Goal: Information Seeking & Learning: Learn about a topic

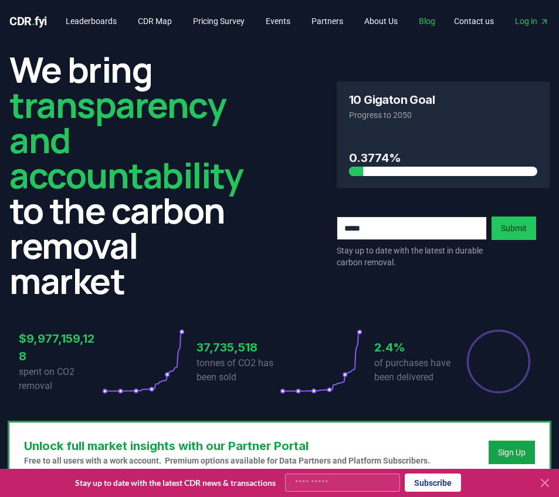
click at [445, 23] on link "Blog" at bounding box center [427, 21] width 35 height 21
click at [434, 24] on link "Blog" at bounding box center [427, 21] width 35 height 21
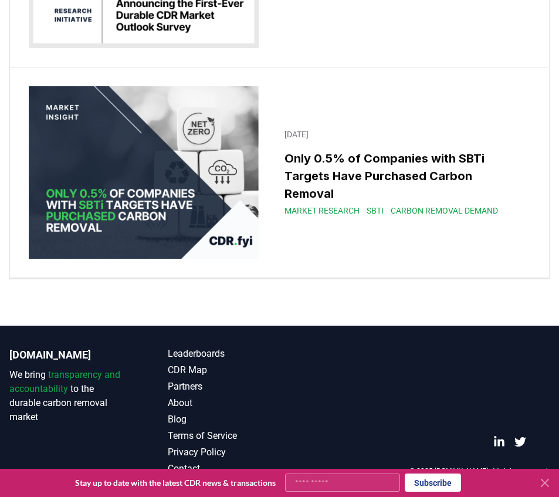
scroll to position [17770, 0]
drag, startPoint x: 298, startPoint y: 273, endPoint x: 307, endPoint y: 272, distance: 8.8
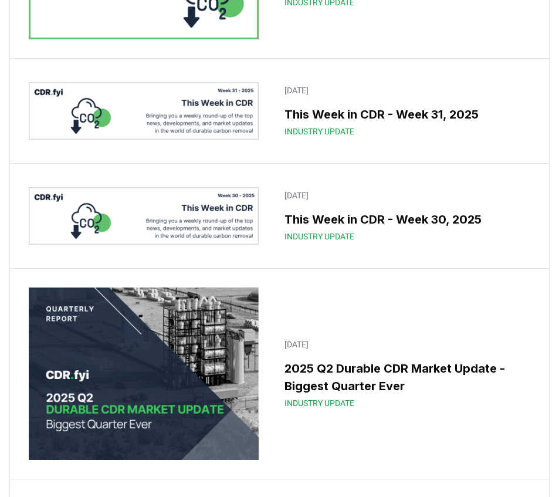
scroll to position [455, 0]
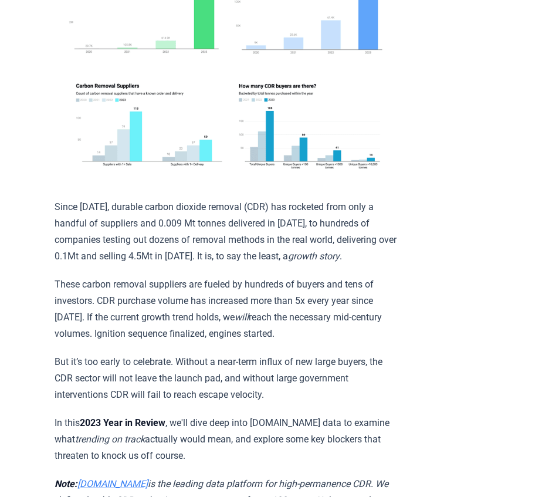
scroll to position [352, 0]
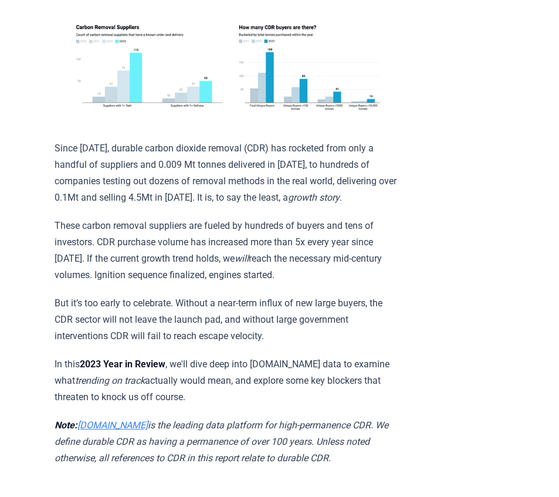
click at [365, 308] on p "But it’s too early to celebrate. Without a near-term influx of new large buyers…" at bounding box center [226, 319] width 343 height 49
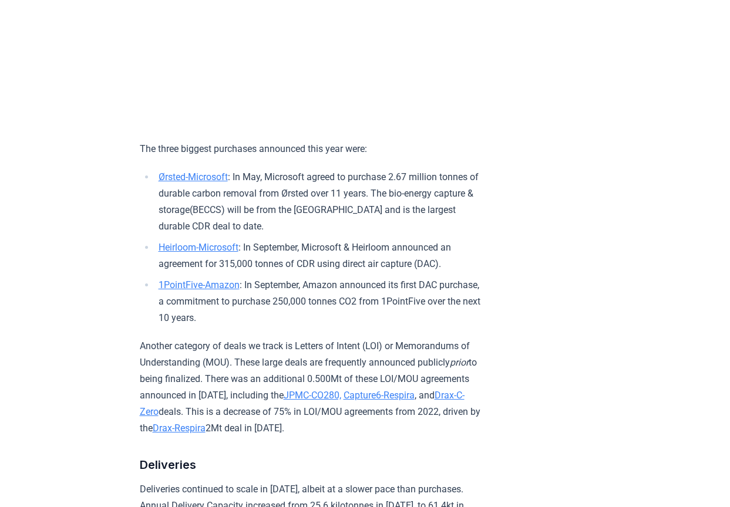
scroll to position [1467, 0]
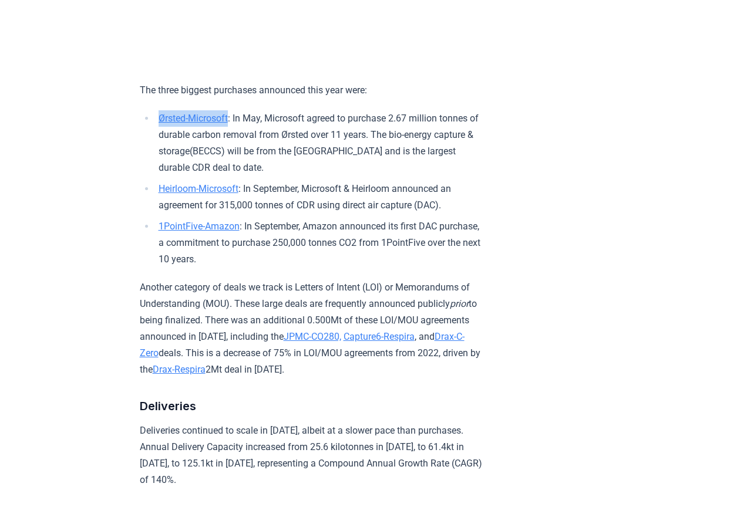
drag, startPoint x: 156, startPoint y: 124, endPoint x: 234, endPoint y: 129, distance: 78.2
click at [234, 129] on li "Ørsted-Microsoft : In May, Microsoft agreed to purchase 2.67 million tonnes of …" at bounding box center [319, 143] width 328 height 66
copy link "Ørsted-Microsoft"
click at [172, 124] on link "Ørsted-Microsoft" at bounding box center [192, 118] width 69 height 11
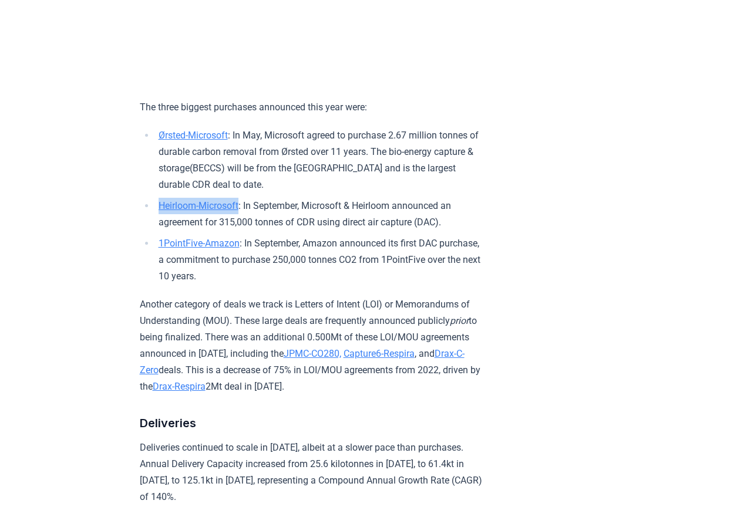
scroll to position [1467, 0]
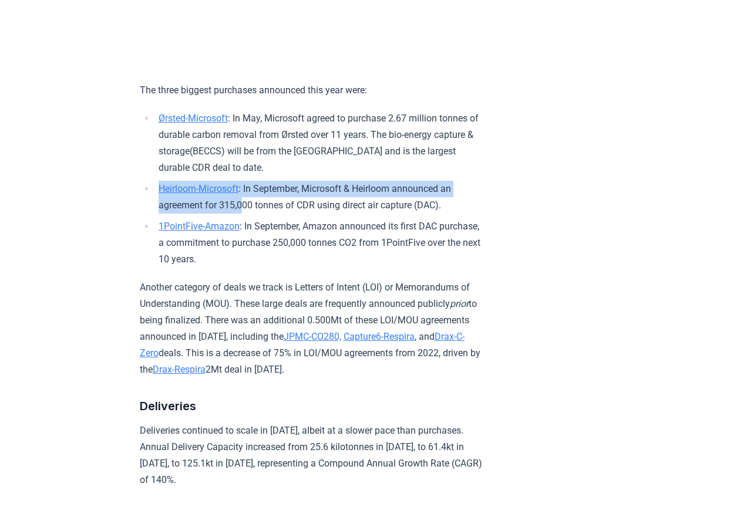
drag, startPoint x: 180, startPoint y: 214, endPoint x: 247, endPoint y: 216, distance: 66.3
click at [247, 216] on ul "Ørsted-Microsoft : In May, Microsoft agreed to purchase 2.67 million tonnes of …" at bounding box center [311, 188] width 343 height 157
click at [254, 200] on li "Heirloom-Microsoft : In September, Microsoft & Heirloom announced an agreement …" at bounding box center [319, 197] width 328 height 33
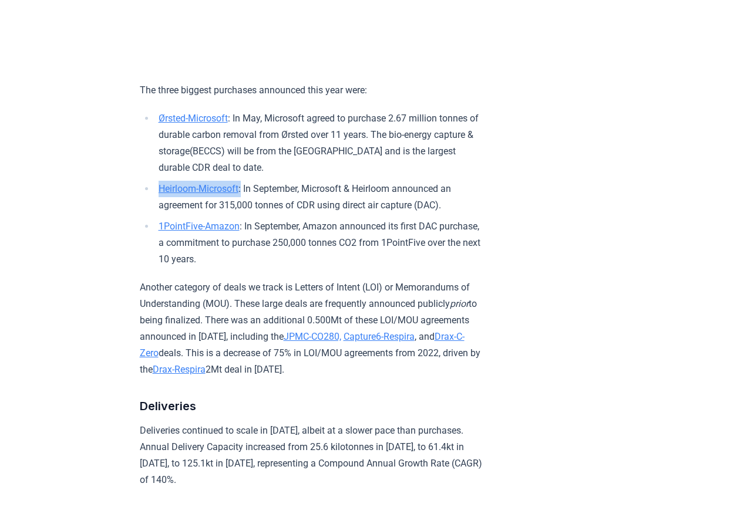
drag, startPoint x: 247, startPoint y: 199, endPoint x: 158, endPoint y: 200, distance: 89.2
click at [158, 200] on li "Heirloom-Microsoft : In September, Microsoft & Heirloom announced an agreement …" at bounding box center [319, 197] width 328 height 33
copy li "Heirloom-Microsoft :"
drag, startPoint x: 158, startPoint y: 231, endPoint x: 246, endPoint y: 232, distance: 87.5
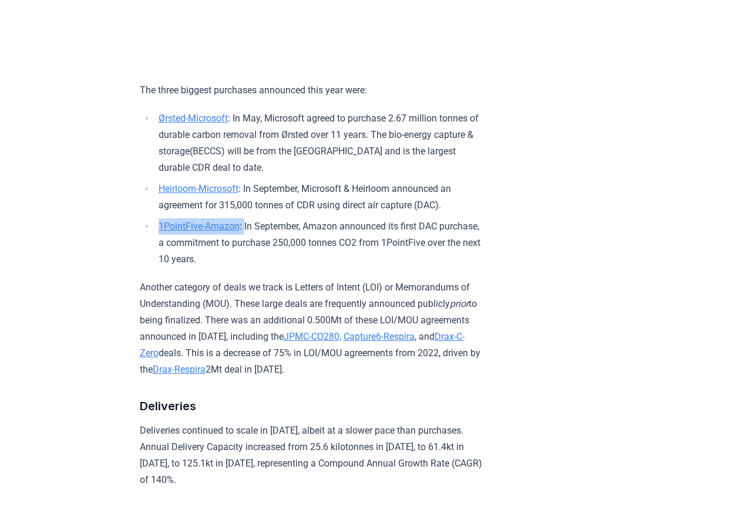
click at [246, 232] on li "1PointFive-Amazon : In September, Amazon announced its first DAC purchase, a co…" at bounding box center [319, 242] width 328 height 49
copy li "1PointFive-Amazon :"
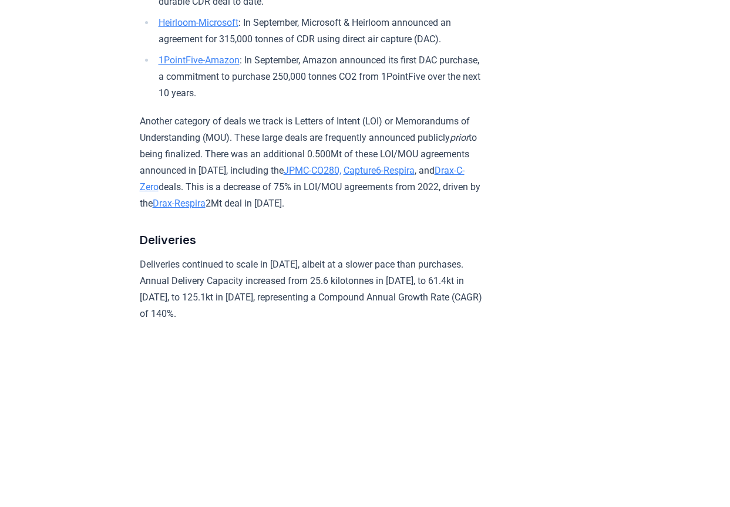
scroll to position [1643, 0]
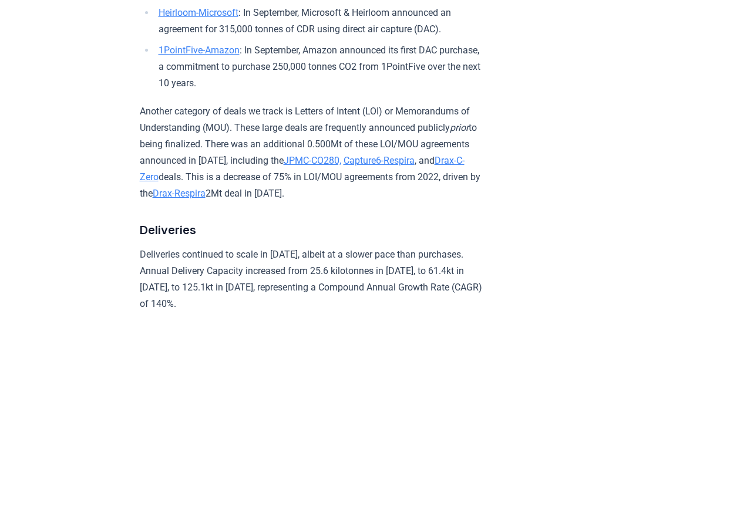
click at [303, 114] on p "Another category of deals we track is Letters of Intent (LOI) or Memorandums of…" at bounding box center [311, 152] width 343 height 99
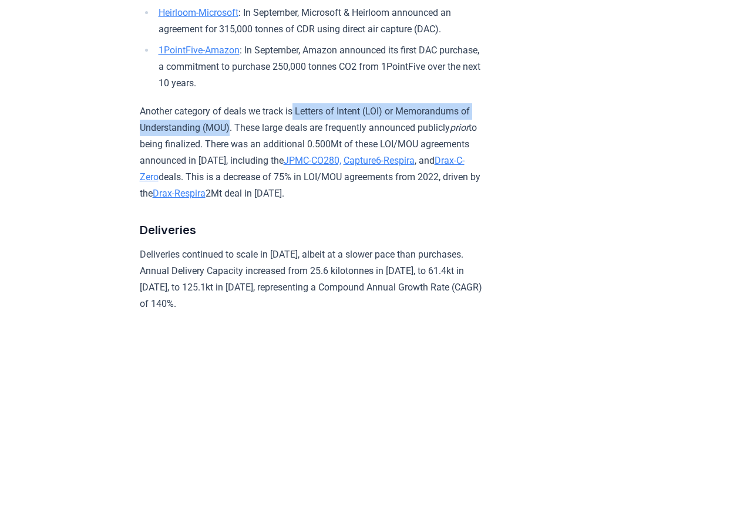
drag, startPoint x: 298, startPoint y: 119, endPoint x: 244, endPoint y: 139, distance: 57.6
click at [244, 139] on p "Another category of deals we track is Letters of Intent (LOI) or Memorandums of…" at bounding box center [311, 152] width 343 height 99
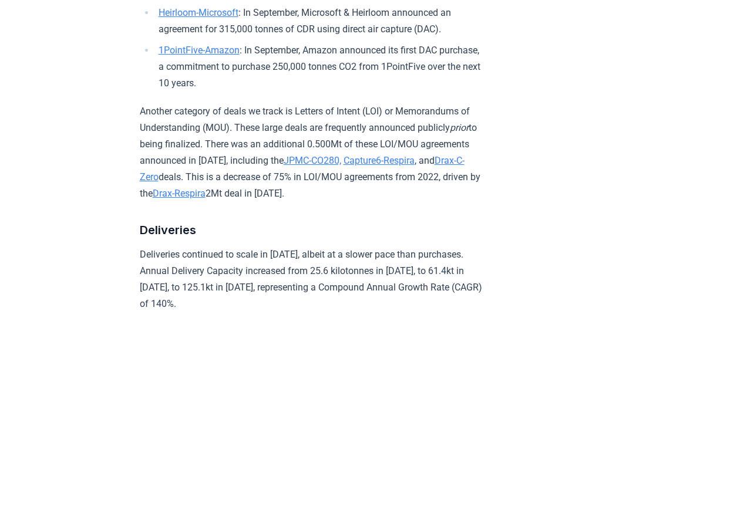
drag, startPoint x: 299, startPoint y: 116, endPoint x: 390, endPoint y: 119, distance: 91.0
click at [390, 119] on p "Another category of deals we track is Letters of Intent (LOI) or Memorandums of…" at bounding box center [311, 152] width 343 height 99
copy p "Letters of Intent (LOI)"
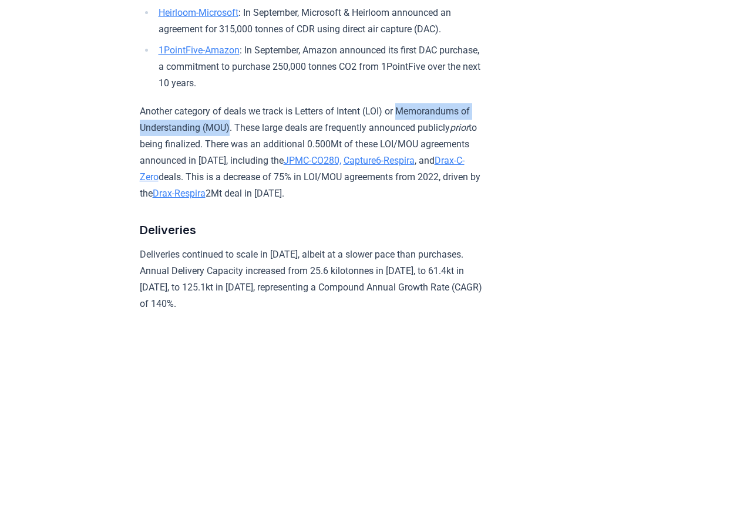
drag, startPoint x: 406, startPoint y: 120, endPoint x: 244, endPoint y: 137, distance: 162.3
click at [244, 137] on p "Another category of deals we track is Letters of Intent (LOI) or Memorandums of…" at bounding box center [311, 152] width 343 height 99
copy p "Memorandums of Understanding (MOU)"
click at [297, 173] on p "Another category of deals we track is Letters of Intent (LOI) or Memorandums of…" at bounding box center [311, 152] width 343 height 99
click at [300, 144] on p "Another category of deals we track is Letters of Intent (LOI) or Memorandums of…" at bounding box center [311, 152] width 343 height 99
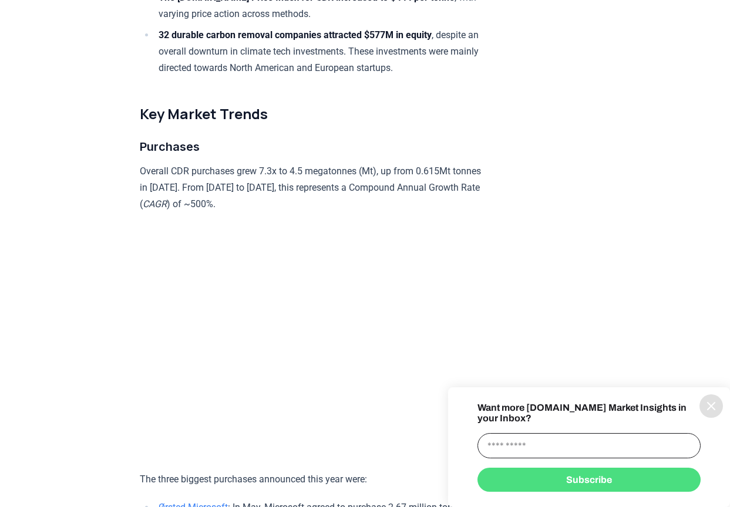
scroll to position [1057, 0]
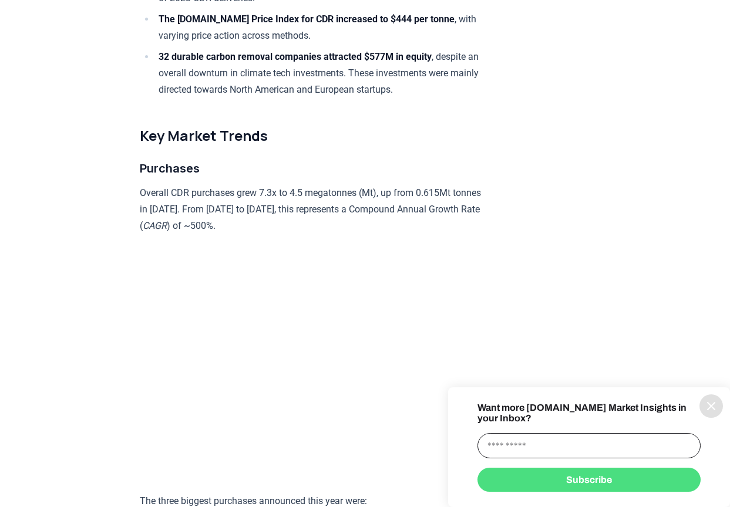
click at [342, 226] on p "Overall CDR purchases grew 7.3x to 4.5 megatonnes (Mt), up from 0.615Mt tonnes …" at bounding box center [311, 209] width 343 height 49
drag, startPoint x: 364, startPoint y: 217, endPoint x: 192, endPoint y: 237, distance: 173.7
click at [192, 234] on p "Overall CDR purchases grew 7.3x to 4.5 megatonnes (Mt), up from 0.615Mt tonnes …" at bounding box center [311, 209] width 343 height 49
copy p "Compound Annual Growth Rate"
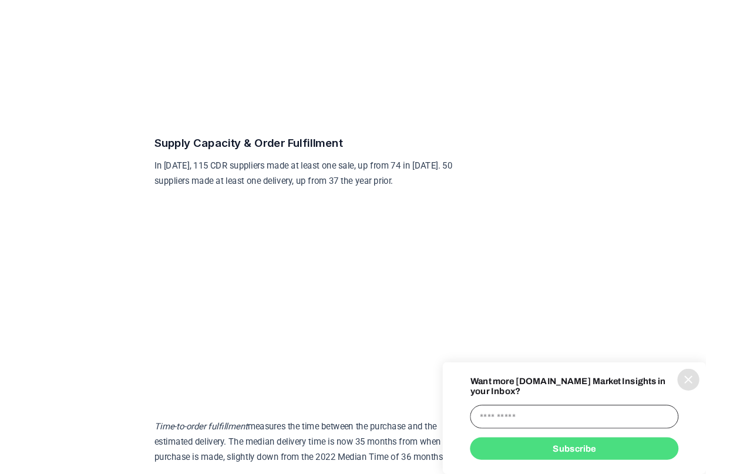
scroll to position [2054, 0]
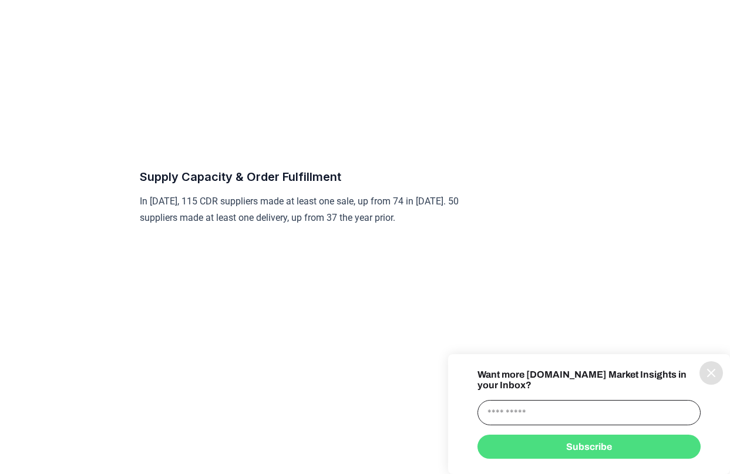
drag, startPoint x: 201, startPoint y: 153, endPoint x: 478, endPoint y: 207, distance: 281.7
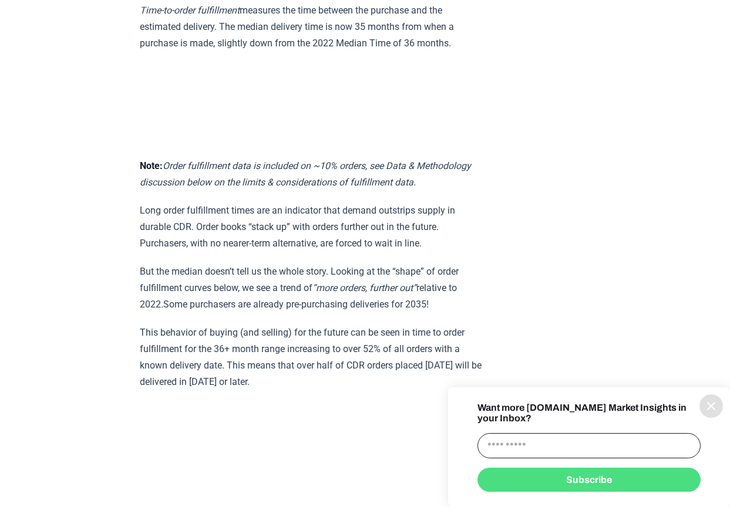
scroll to position [2583, 0]
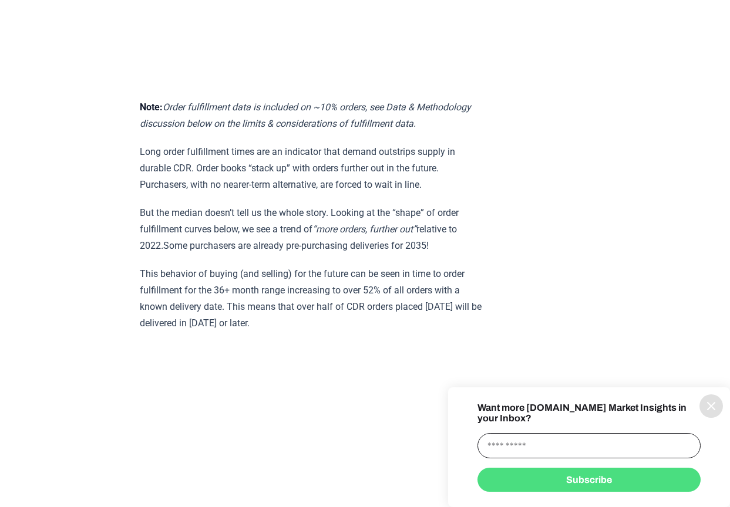
click at [330, 174] on p "Long order fulfillment times are an indicator that demand outstrips supply in d…" at bounding box center [311, 168] width 343 height 49
click at [330, 193] on p "Long order fulfillment times are an indicator that demand outstrips supply in d…" at bounding box center [311, 168] width 343 height 49
click at [326, 213] on p "But the median doesn’t tell us the whole story. Looking at the “shape” of order…" at bounding box center [311, 229] width 343 height 49
click at [317, 231] on p "But the median doesn’t tell us the whole story. Looking at the “shape” of order…" at bounding box center [311, 229] width 343 height 49
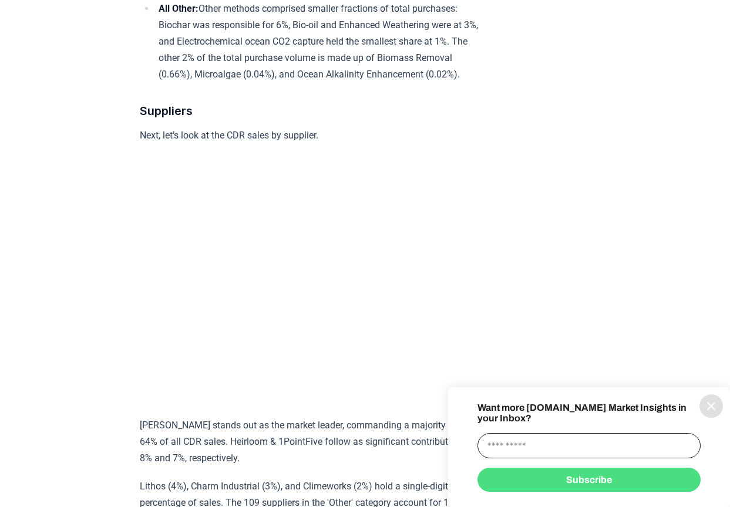
scroll to position [3580, 0]
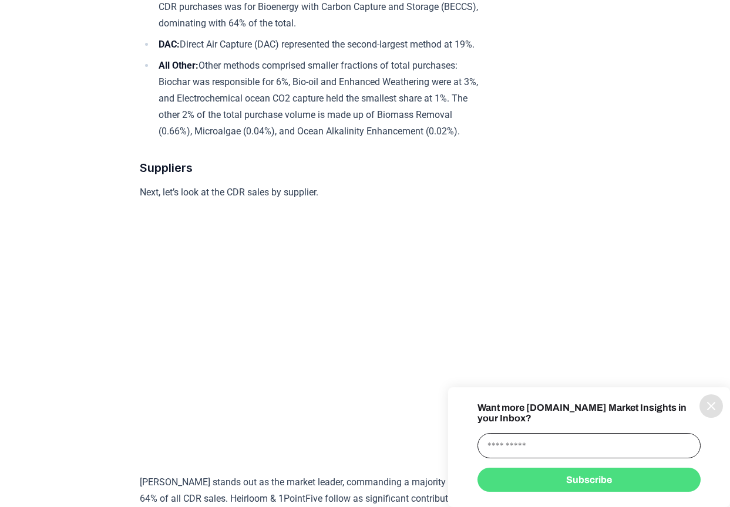
click at [706, 413] on icon "information" at bounding box center [711, 406] width 14 height 14
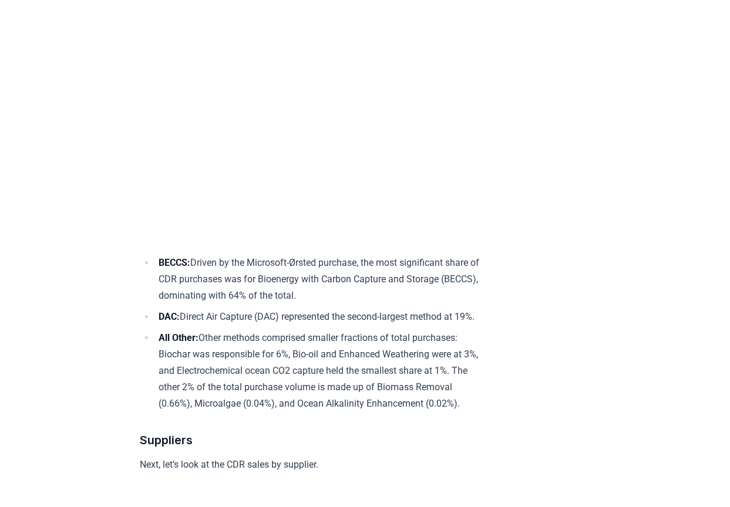
scroll to position [3346, 0]
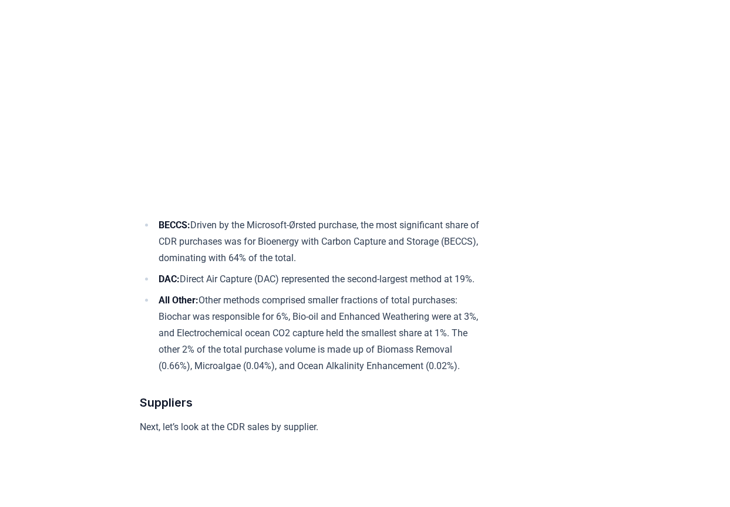
click at [256, 228] on li "BECCS: Driven by the Microsoft-Ørsted purchase, the most significant share of C…" at bounding box center [319, 241] width 328 height 49
drag, startPoint x: 253, startPoint y: 232, endPoint x: 325, endPoint y: 231, distance: 71.6
click at [325, 231] on li "BECCS: Driven by the Microsoft-Ørsted purchase, the most significant share of C…" at bounding box center [319, 241] width 328 height 49
copy li "Microsoft-Ørsted"
click at [323, 234] on li "BECCS: Driven by the Microsoft-Ørsted purchase, the most significant share of C…" at bounding box center [319, 241] width 328 height 49
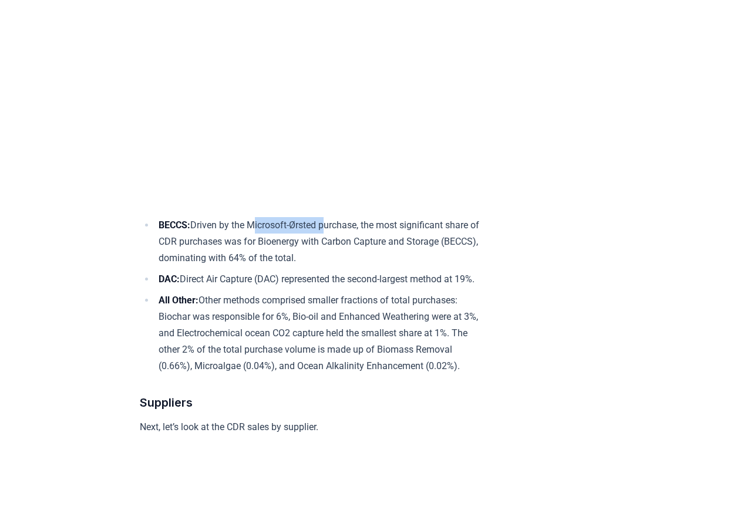
drag, startPoint x: 323, startPoint y: 234, endPoint x: 264, endPoint y: 239, distance: 59.5
click at [264, 239] on li "BECCS: Driven by the Microsoft-Ørsted purchase, the most significant share of C…" at bounding box center [319, 241] width 328 height 49
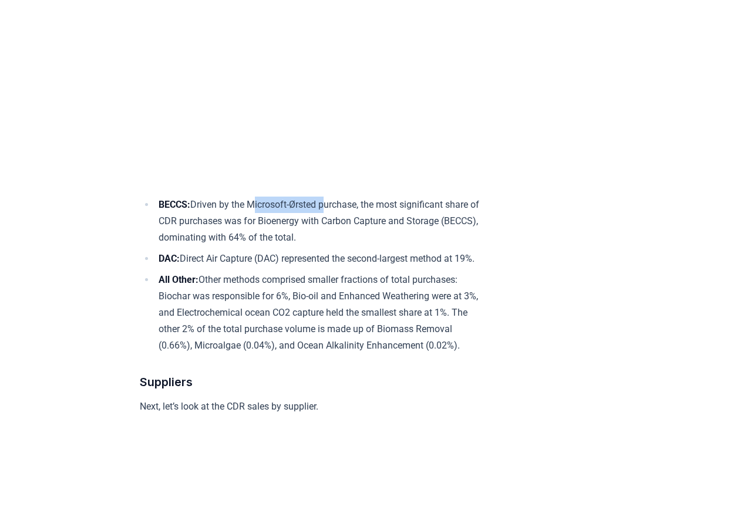
scroll to position [3463, 0]
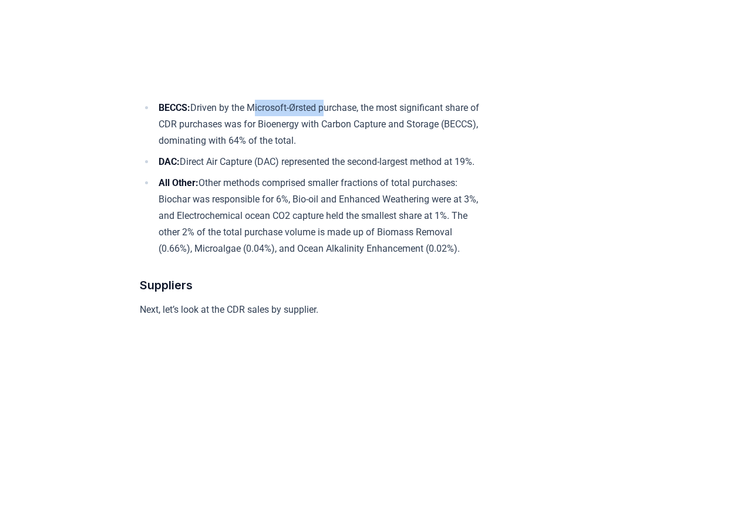
click at [304, 257] on li "All Other: Other methods comprised smaller fractions of total purchases: Biocha…" at bounding box center [319, 216] width 328 height 82
drag, startPoint x: 279, startPoint y: 217, endPoint x: 266, endPoint y: 229, distance: 18.3
click at [266, 229] on li "All Other: Other methods comprised smaller fractions of total purchases: Biocha…" at bounding box center [319, 216] width 328 height 82
click at [358, 215] on li "All Other: Other methods comprised smaller fractions of total purchases: Biocha…" at bounding box center [319, 216] width 328 height 82
drag, startPoint x: 184, startPoint y: 237, endPoint x: 427, endPoint y: 228, distance: 243.2
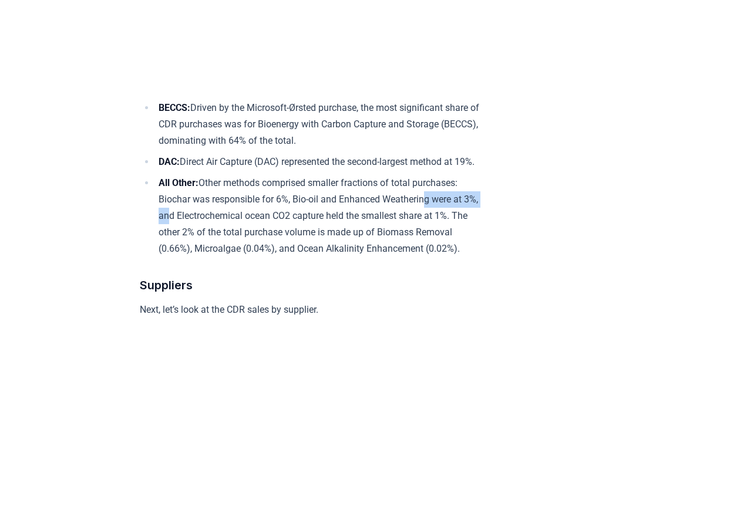
click at [427, 228] on li "All Other: Other methods comprised smaller fractions of total purchases: Biocha…" at bounding box center [319, 216] width 328 height 82
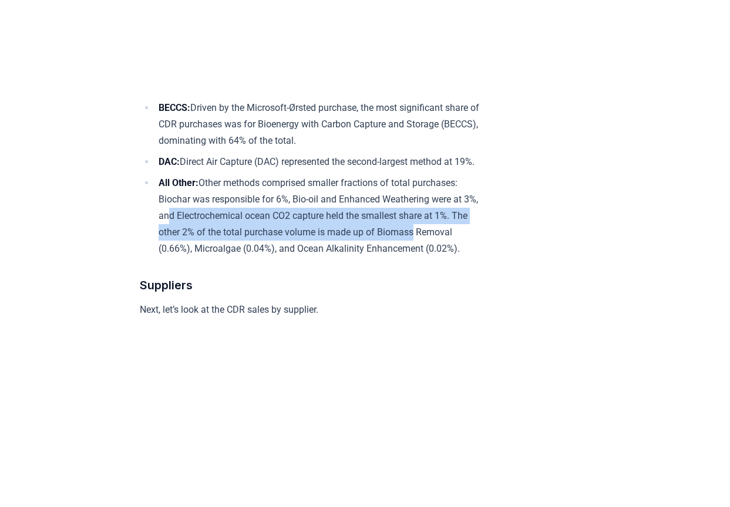
drag, startPoint x: 183, startPoint y: 248, endPoint x: 434, endPoint y: 256, distance: 250.8
click at [434, 256] on li "All Other: Other methods comprised smaller fractions of total purchases: Biocha…" at bounding box center [319, 216] width 328 height 82
click at [373, 257] on li "All Other: Other methods comprised smaller fractions of total purchases: Biocha…" at bounding box center [319, 216] width 328 height 82
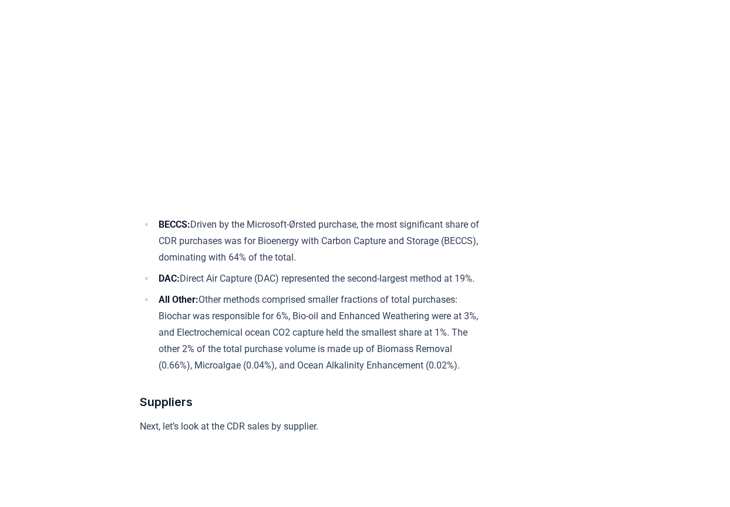
scroll to position [3346, 0]
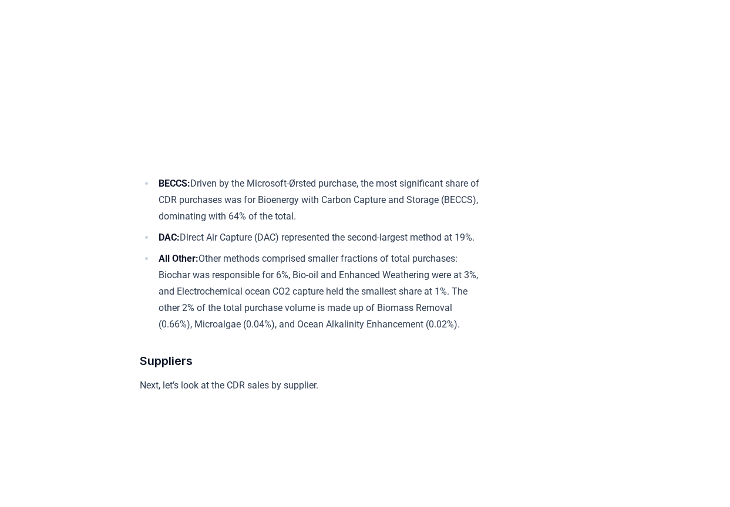
scroll to position [3404, 0]
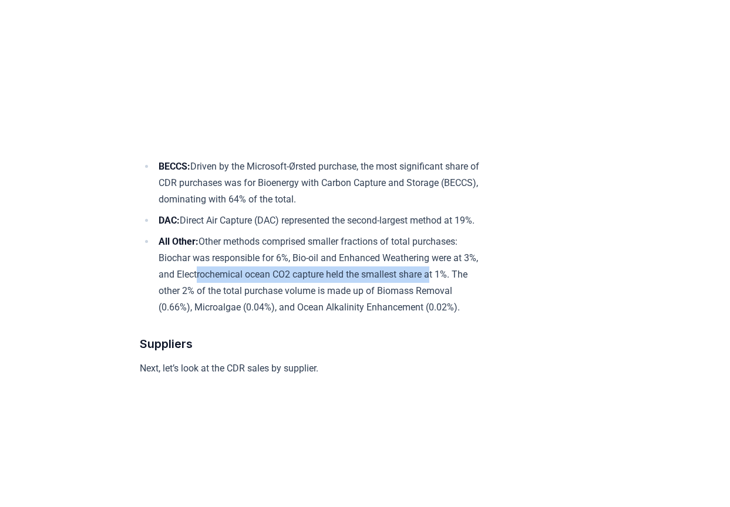
drag, startPoint x: 212, startPoint y: 293, endPoint x: 450, endPoint y: 301, distance: 237.8
click at [450, 301] on li "All Other: Other methods comprised smaller fractions of total purchases: Biocha…" at bounding box center [319, 275] width 328 height 82
click at [409, 316] on li "All Other: Other methods comprised smaller fractions of total purchases: Biocha…" at bounding box center [319, 275] width 328 height 82
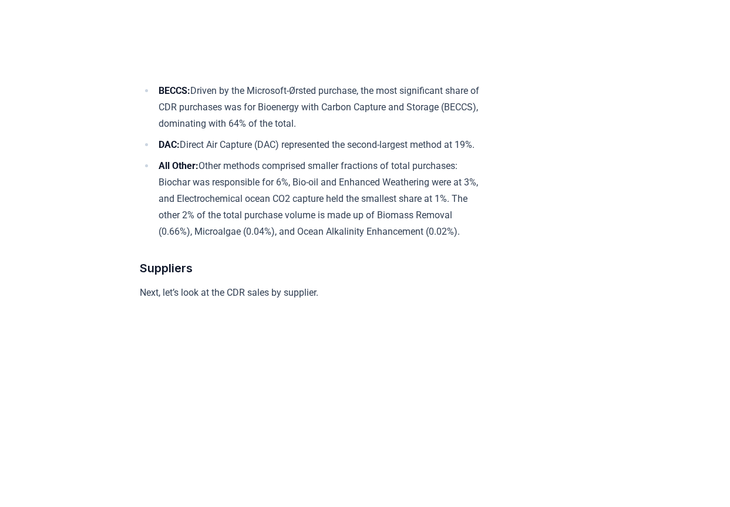
scroll to position [3522, 0]
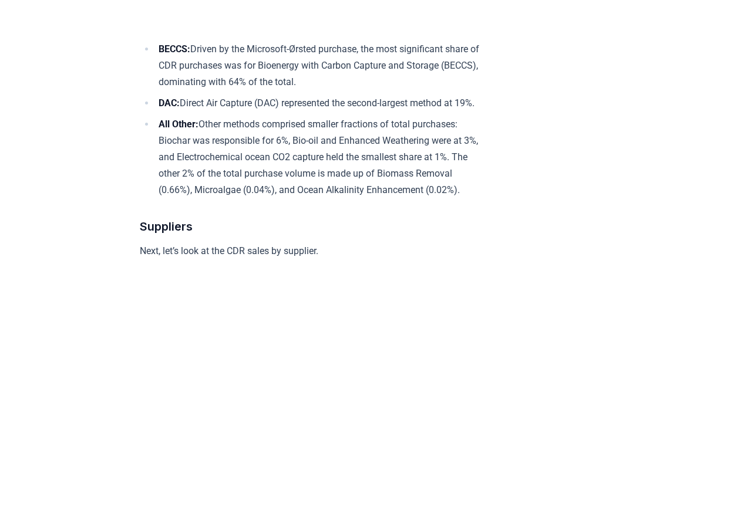
click at [397, 195] on li "All Other: Other methods comprised smaller fractions of total purchases: Biocha…" at bounding box center [319, 157] width 328 height 82
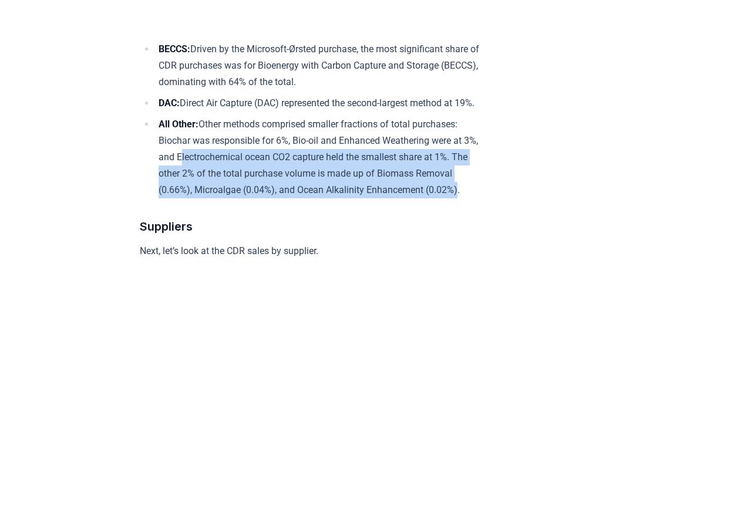
drag, startPoint x: 194, startPoint y: 179, endPoint x: 456, endPoint y: 211, distance: 263.7
click at [456, 198] on li "All Other: Other methods comprised smaller fractions of total purchases: Biocha…" at bounding box center [319, 157] width 328 height 82
click at [355, 198] on li "All Other: Other methods comprised smaller fractions of total purchases: Biocha…" at bounding box center [319, 157] width 328 height 82
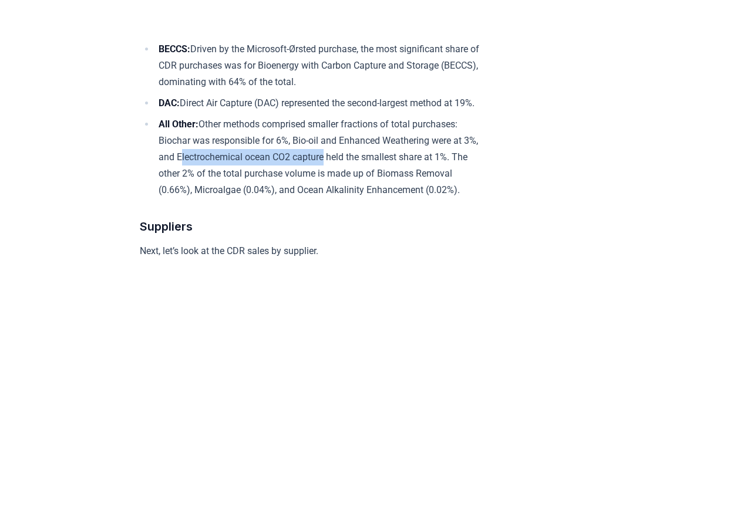
drag, startPoint x: 195, startPoint y: 178, endPoint x: 342, endPoint y: 182, distance: 146.8
click at [342, 182] on li "All Other: Other methods comprised smaller fractions of total purchases: Biocha…" at bounding box center [319, 157] width 328 height 82
copy li "Electrochemical ocean CO2 capture"
click at [425, 156] on li "All Other: Other methods comprised smaller fractions of total purchases: Biocha…" at bounding box center [319, 157] width 328 height 82
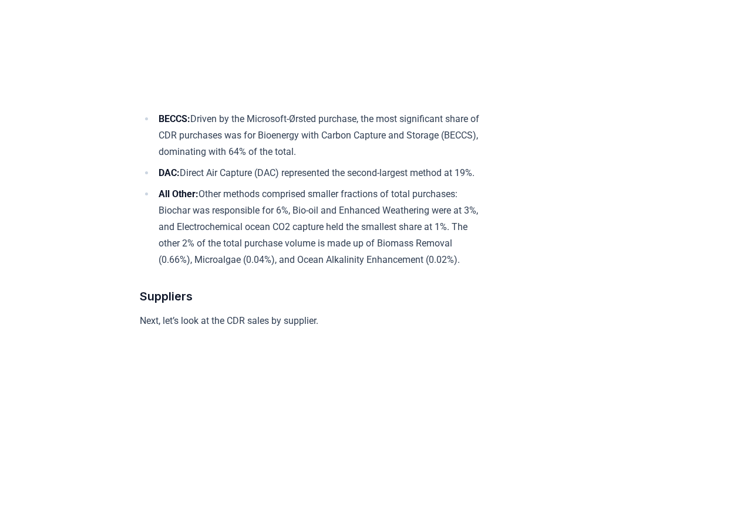
scroll to position [3463, 0]
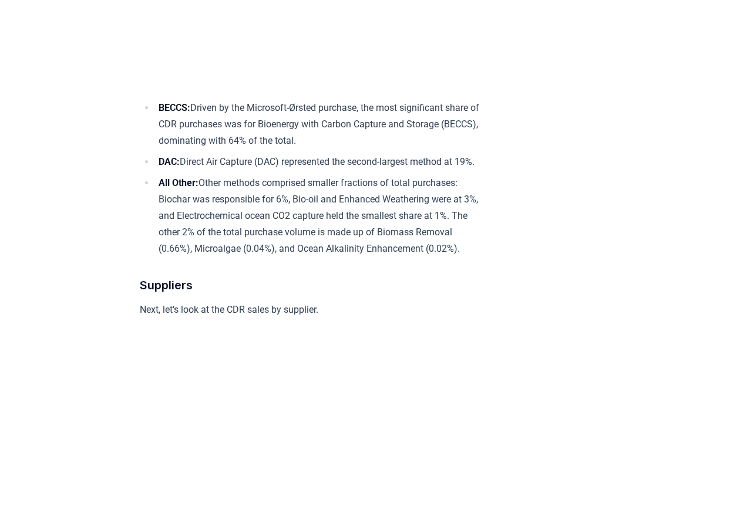
click at [435, 252] on li "All Other: Other methods comprised smaller fractions of total purchases: Biocha…" at bounding box center [319, 216] width 328 height 82
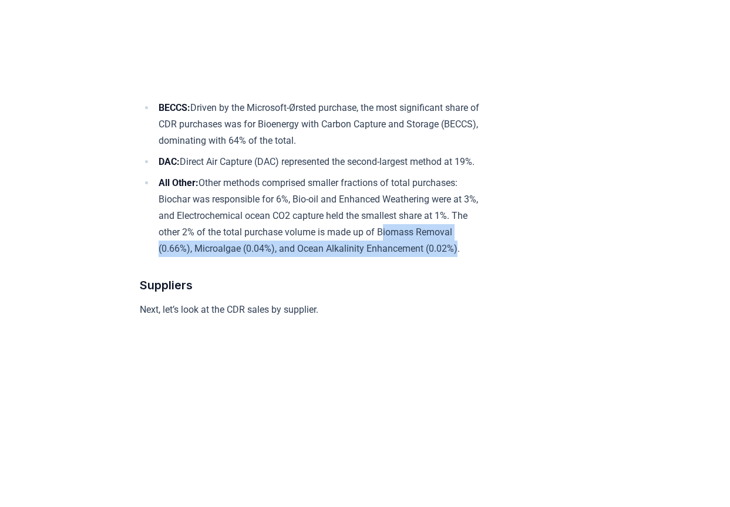
drag, startPoint x: 405, startPoint y: 256, endPoint x: 461, endPoint y: 275, distance: 59.6
click at [461, 257] on li "All Other: Other methods comprised smaller fractions of total purchases: Biocha…" at bounding box center [319, 216] width 328 height 82
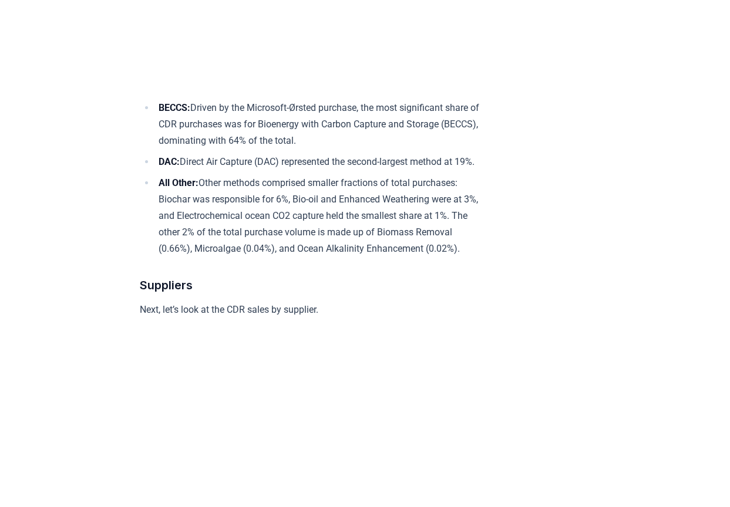
click at [468, 257] on li "All Other: Other methods comprised smaller fractions of total purchases: Biocha…" at bounding box center [319, 216] width 328 height 82
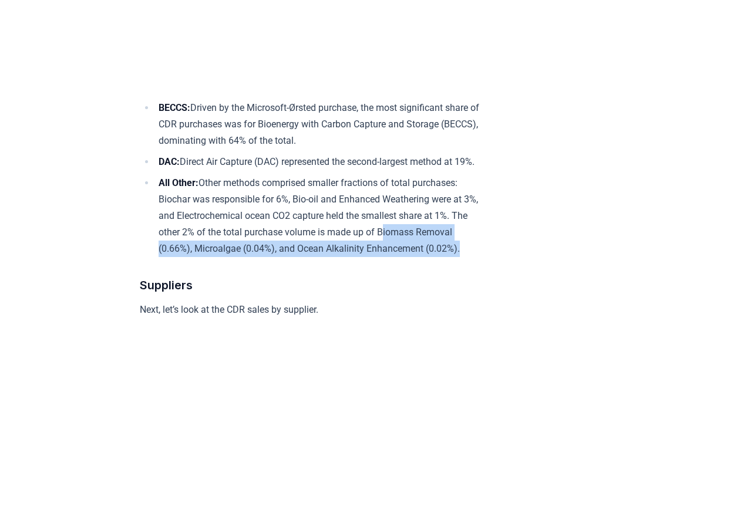
drag, startPoint x: 462, startPoint y: 274, endPoint x: 403, endPoint y: 251, distance: 63.3
click at [403, 251] on li "All Other: Other methods comprised smaller fractions of total purchases: Biocha…" at bounding box center [319, 216] width 328 height 82
copy li "Biomass Removal (0.66%), Microalgae (0.04%), and Ocean Alkalinity Enhancement (…"
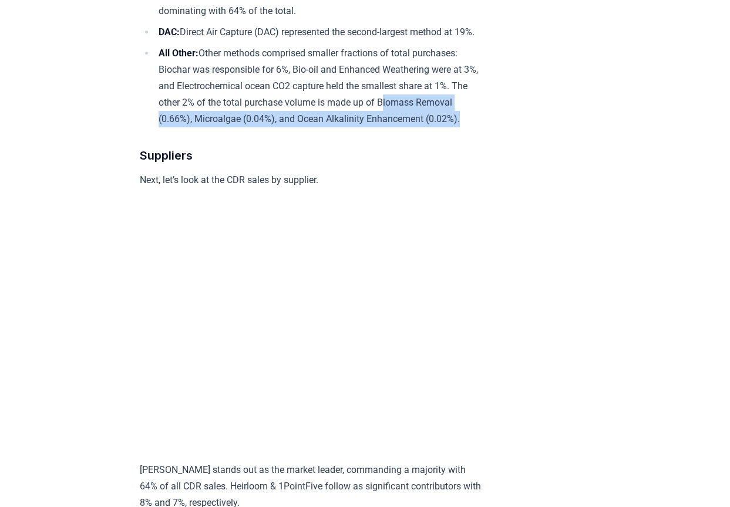
scroll to position [3639, 0]
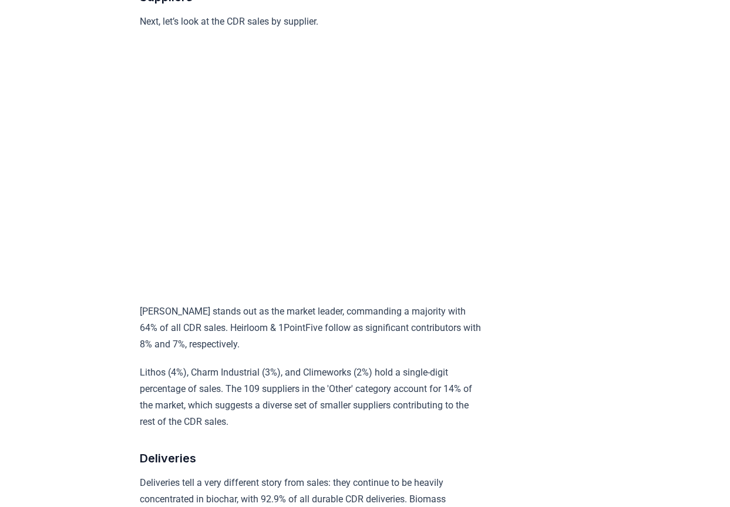
scroll to position [3757, 0]
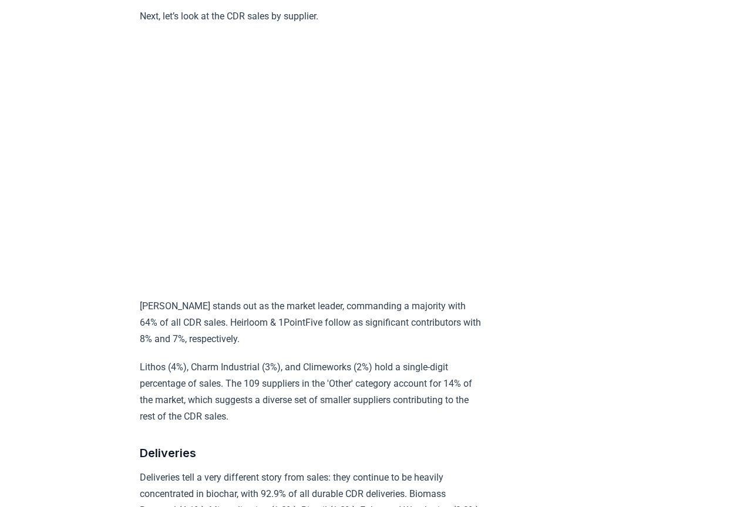
click at [166, 326] on p "Ørsted stands out as the market leader, commanding a majority with 64% of all C…" at bounding box center [311, 322] width 343 height 49
drag, startPoint x: 165, startPoint y: 331, endPoint x: 140, endPoint y: 331, distance: 25.2
click at [140, 331] on p "Ørsted stands out as the market leader, commanding a majority with 64% of all C…" at bounding box center [311, 322] width 343 height 49
drag, startPoint x: 168, startPoint y: 331, endPoint x: 117, endPoint y: 332, distance: 50.5
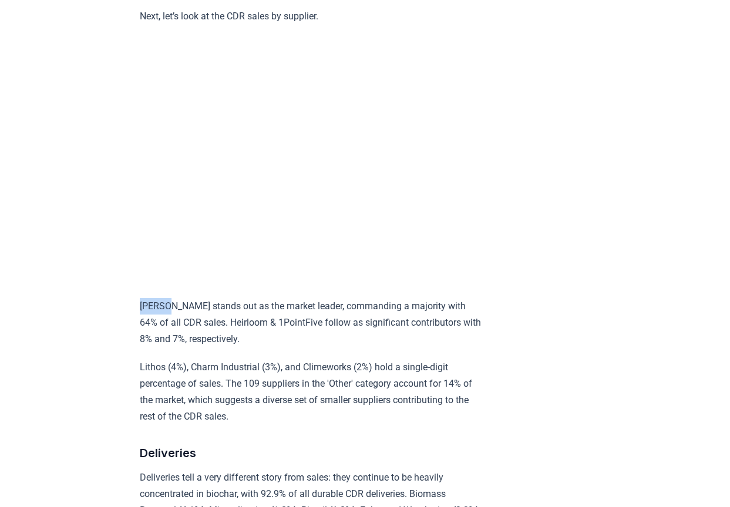
copy p "Ørsted"
click at [312, 347] on p "Ørsted stands out as the market leader, commanding a majority with 64% of all C…" at bounding box center [311, 322] width 343 height 49
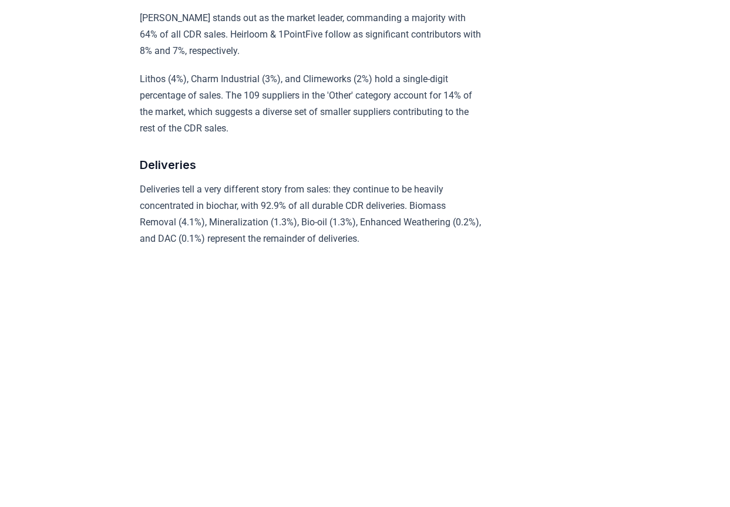
scroll to position [4050, 0]
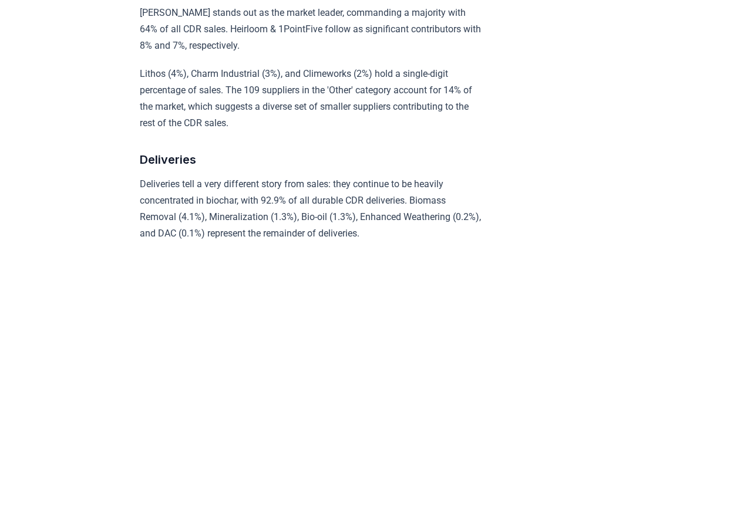
click at [423, 101] on p "Lithos (4%), Charm Industrial (3%), and Climeworks (2%) hold a single-digit per…" at bounding box center [311, 99] width 343 height 66
click at [333, 131] on p "Lithos (4%), Charm Industrial (3%), and Climeworks (2%) hold a single-digit per…" at bounding box center [311, 99] width 343 height 66
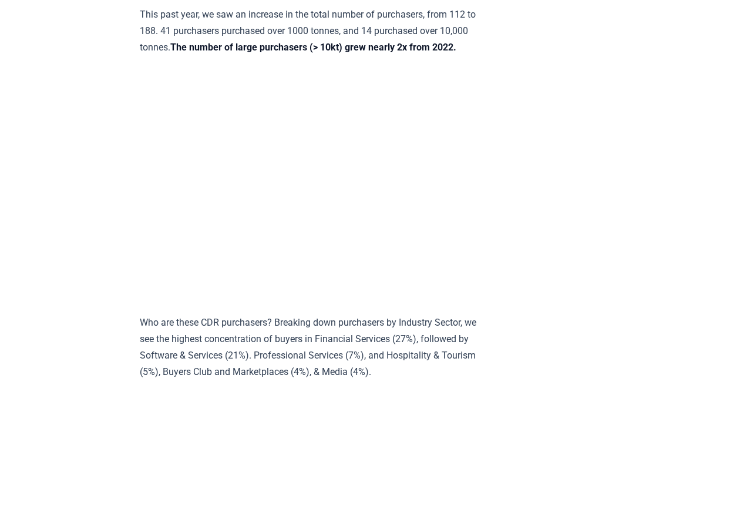
scroll to position [5048, 0]
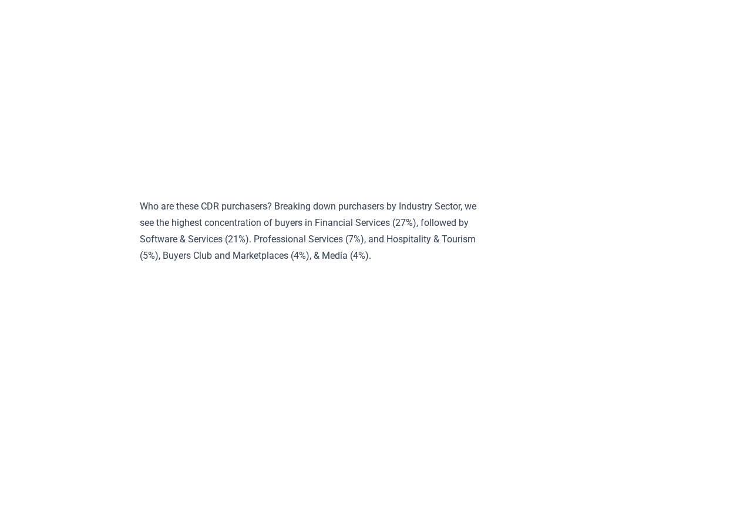
scroll to position [5165, 0]
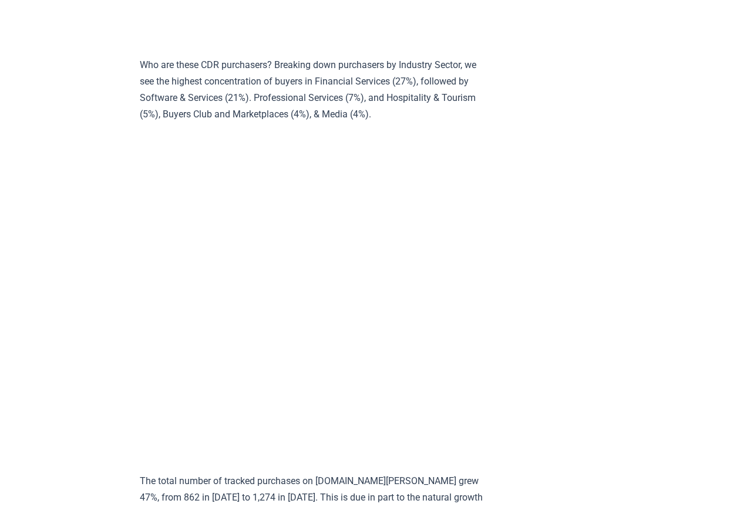
click at [345, 123] on p "Who are these CDR purchasers? Breaking down purchasers by Industry Sector, we s…" at bounding box center [311, 90] width 343 height 66
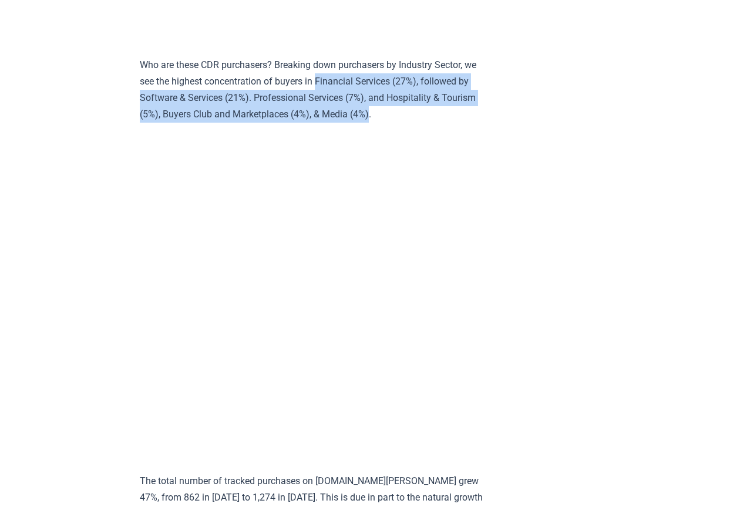
drag, startPoint x: 336, startPoint y: 121, endPoint x: 411, endPoint y: 156, distance: 82.7
click at [411, 123] on p "Who are these CDR purchasers? Breaking down purchasers by Industry Sector, we s…" at bounding box center [311, 90] width 343 height 66
copy p "Financial Services (27%), followed by Software & Services (21%). Professional S…"
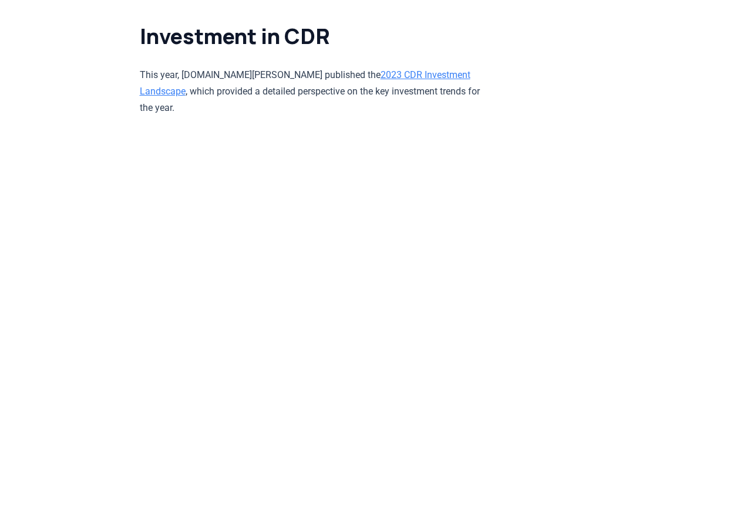
scroll to position [9274, 0]
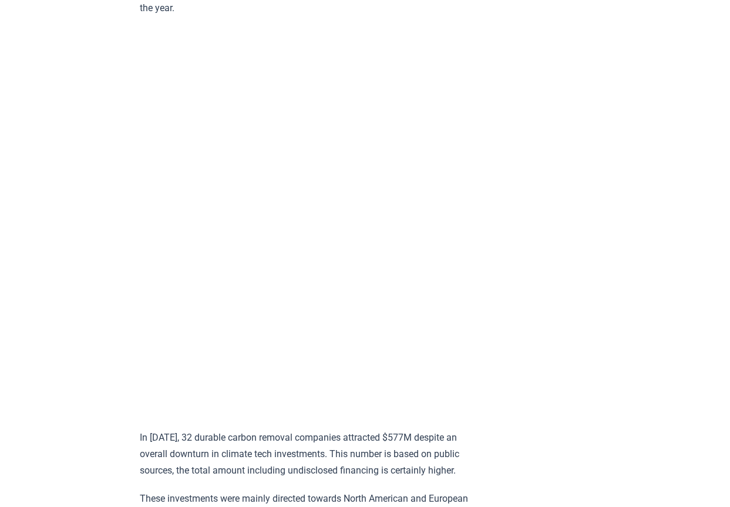
drag, startPoint x: 515, startPoint y: 289, endPoint x: 544, endPoint y: 197, distance: 96.0
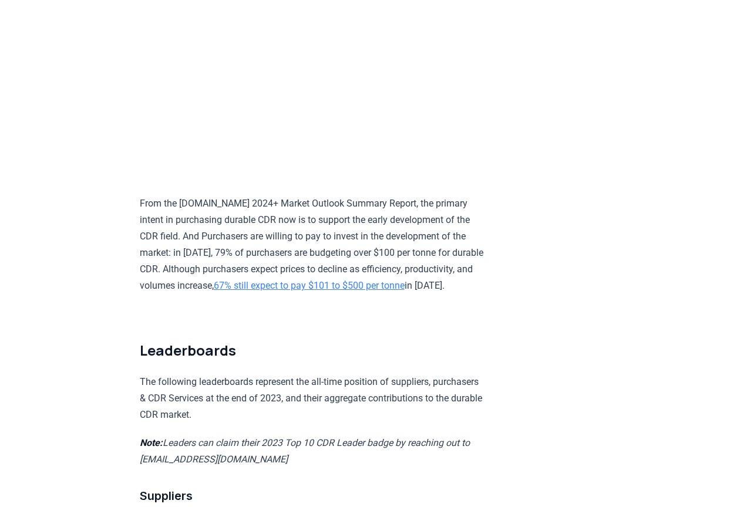
scroll to position [7102, 0]
